Goal: Check status: Verify the current state of an ongoing process or item

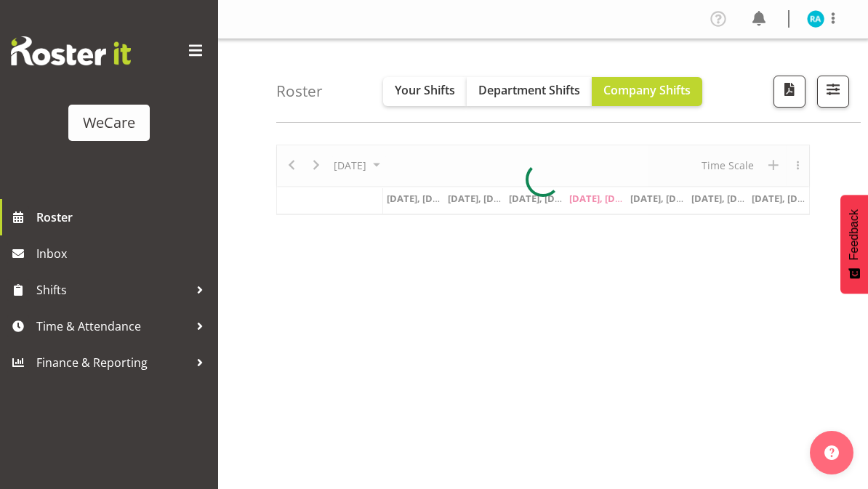
click at [191, 41] on span at bounding box center [195, 50] width 23 height 23
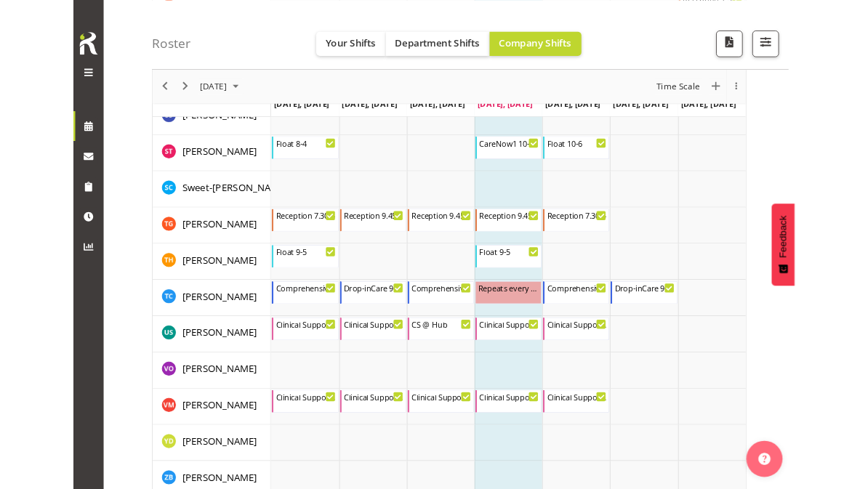
scroll to position [4652, 0]
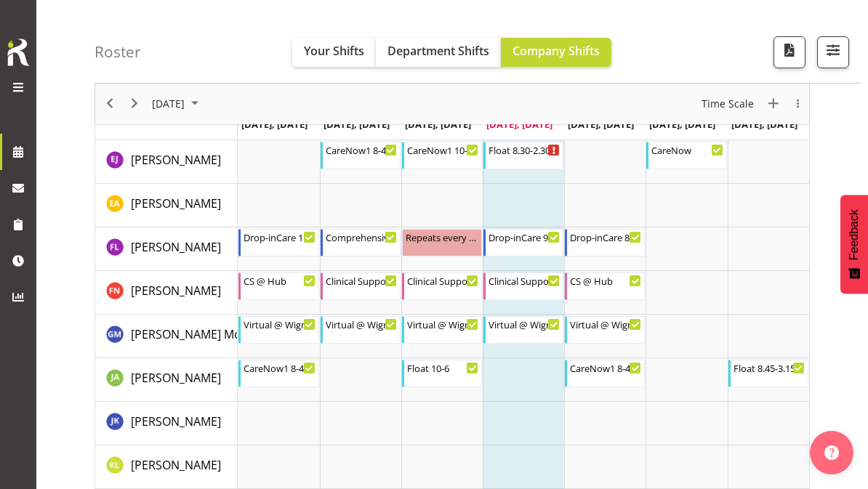
click at [334, 54] on span "Your Shifts" at bounding box center [334, 51] width 60 height 16
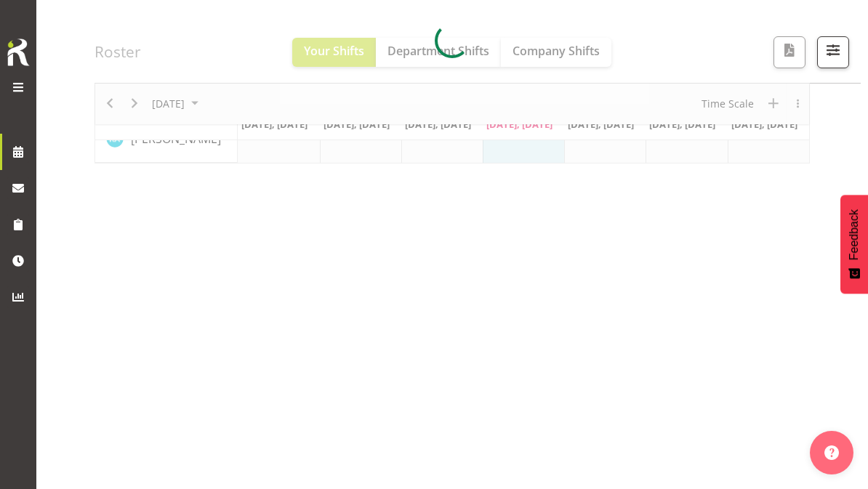
scroll to position [226, 0]
click at [215, 105] on div at bounding box center [451, 41] width 715 height 245
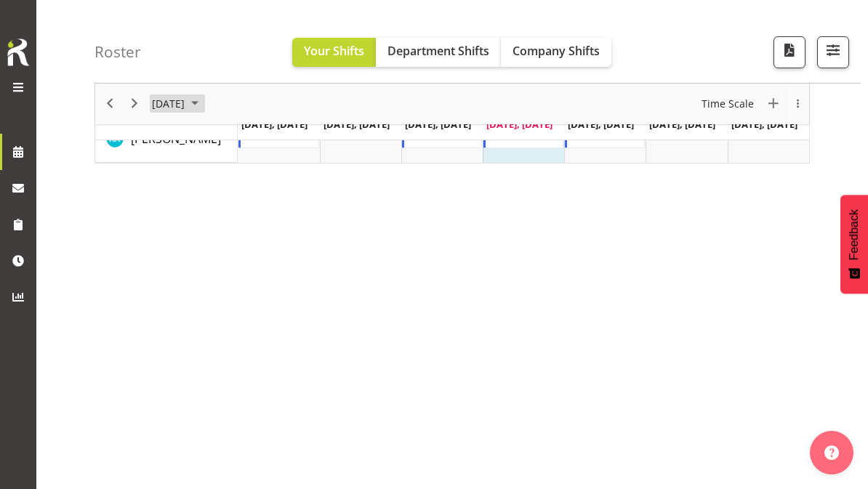
click at [204, 104] on span "August 2025" at bounding box center [194, 104] width 17 height 18
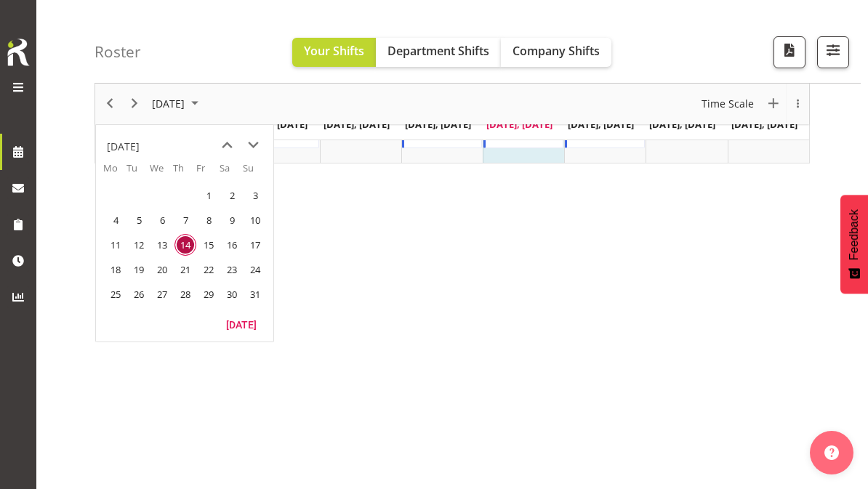
click at [256, 141] on span "next month" at bounding box center [253, 145] width 25 height 26
click at [246, 142] on span "next month" at bounding box center [253, 145] width 25 height 26
click at [184, 193] on span "2" at bounding box center [185, 196] width 22 height 22
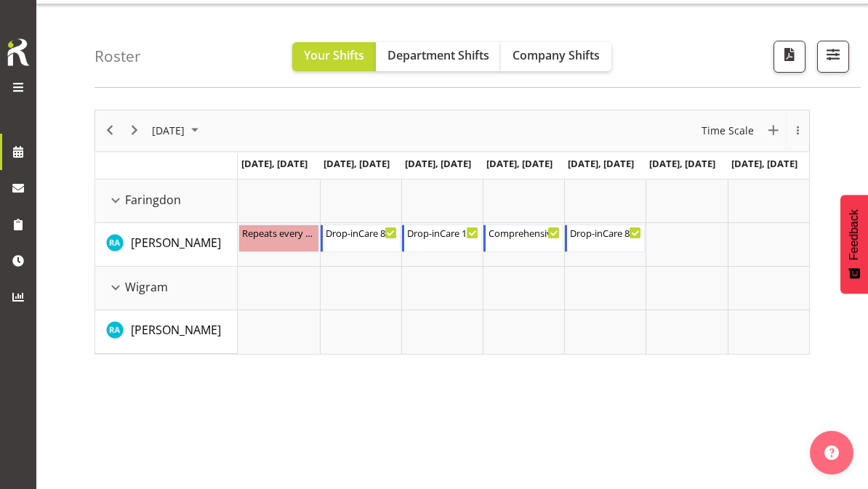
scroll to position [33, 0]
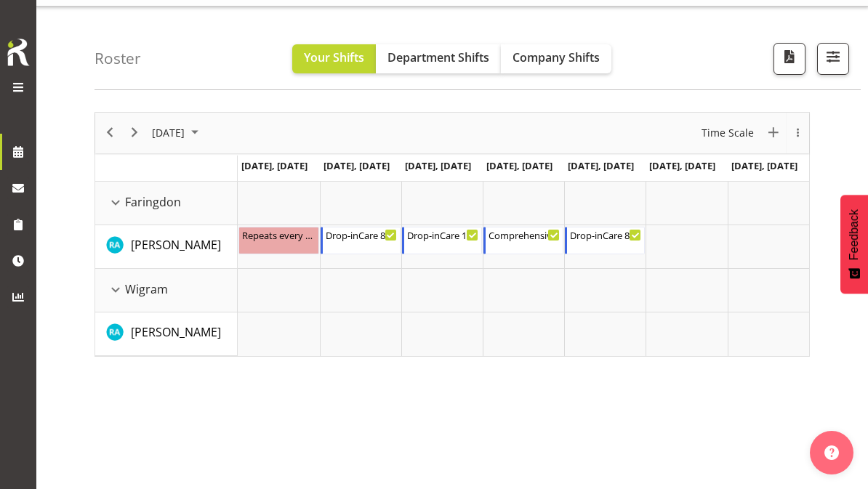
click at [576, 56] on span "Company Shifts" at bounding box center [555, 57] width 87 height 16
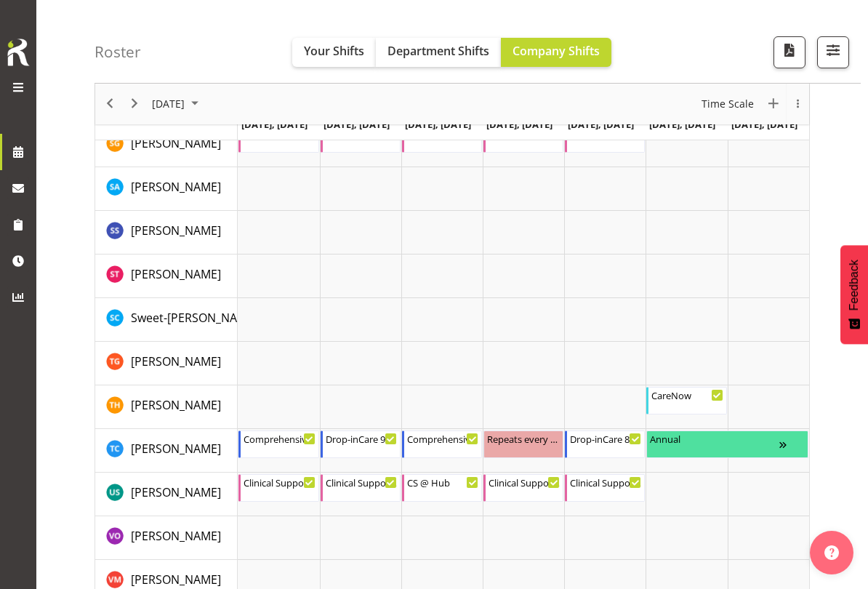
scroll to position [5773, 0]
click at [782, 446] on div "Timeline Week of October 2, 2025" at bounding box center [792, 445] width 25 height 28
